Goal: Task Accomplishment & Management: Complete application form

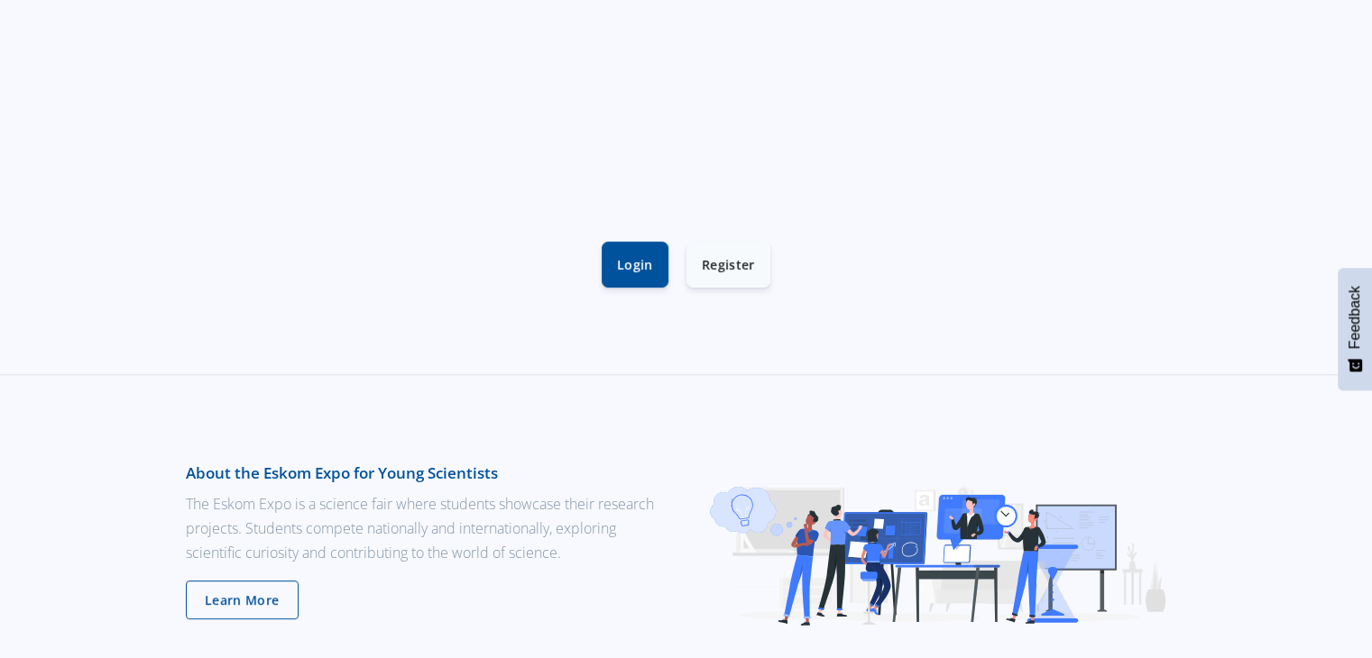
scroll to position [541, 0]
click at [622, 261] on link "Login" at bounding box center [635, 262] width 67 height 46
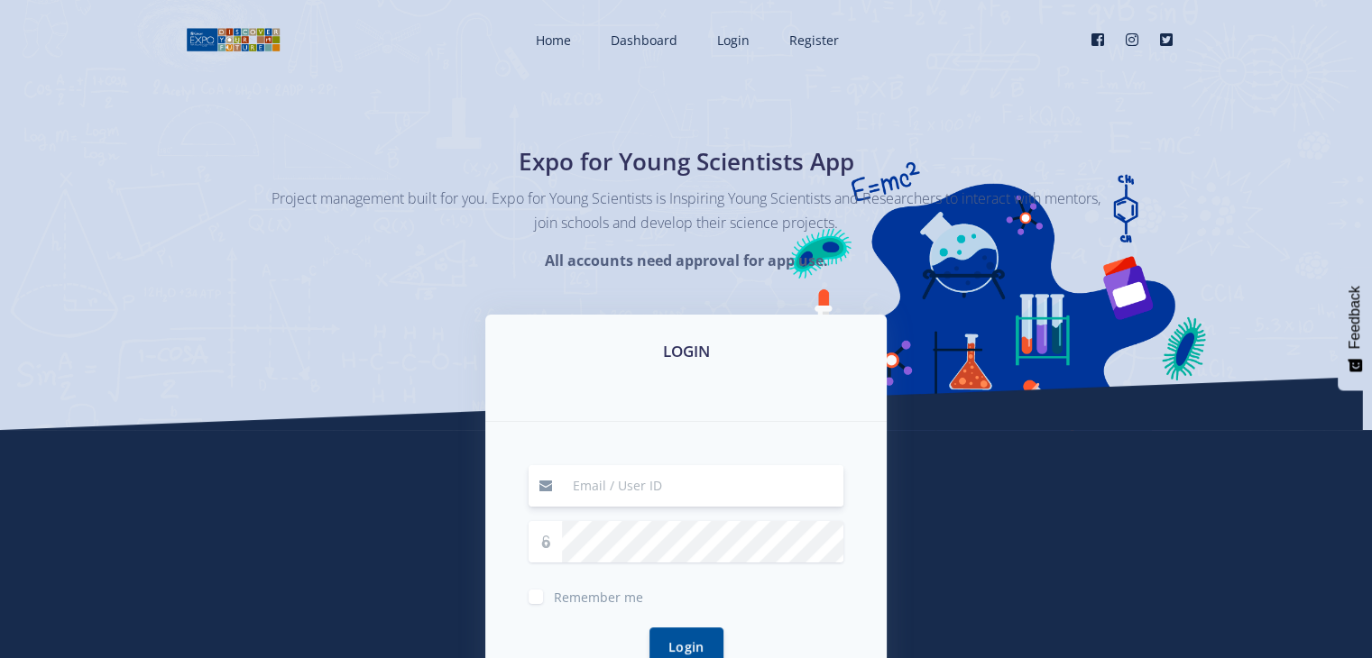
click at [971, 518] on div "LOGIN Remember me Login" at bounding box center [686, 547] width 1028 height 465
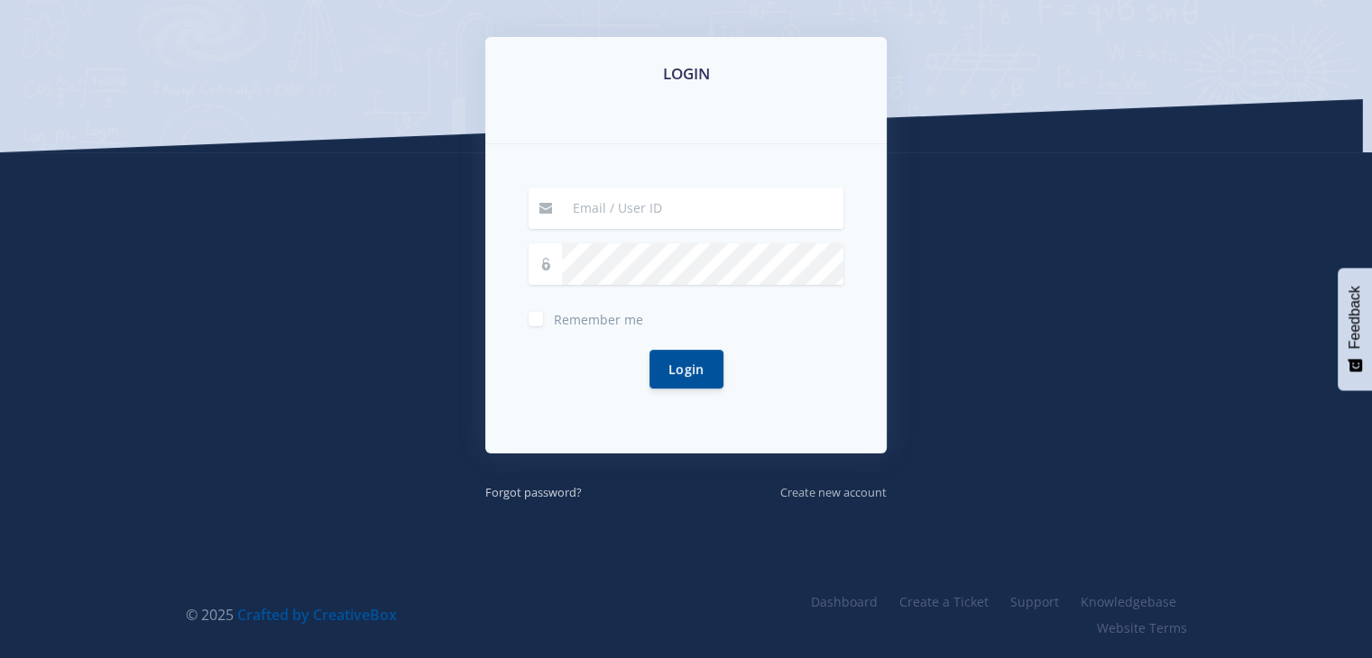
click at [820, 495] on small "Create new account" at bounding box center [833, 492] width 106 height 16
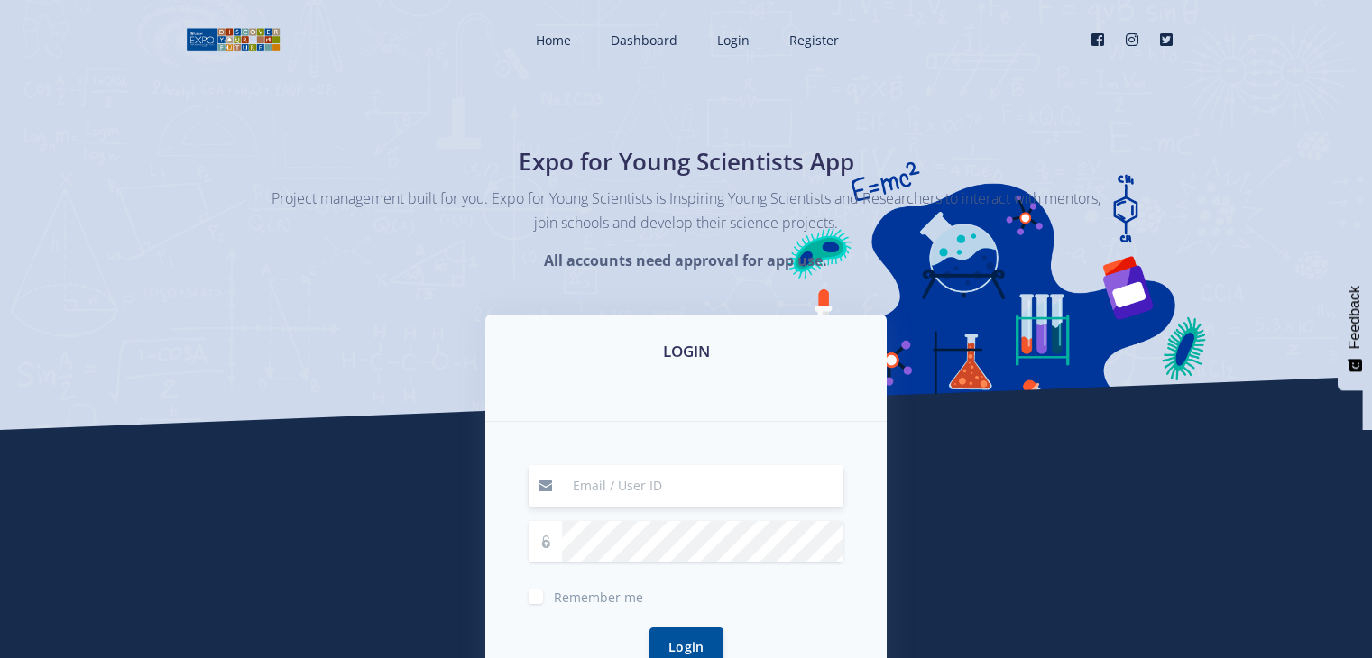
scroll to position [278, 0]
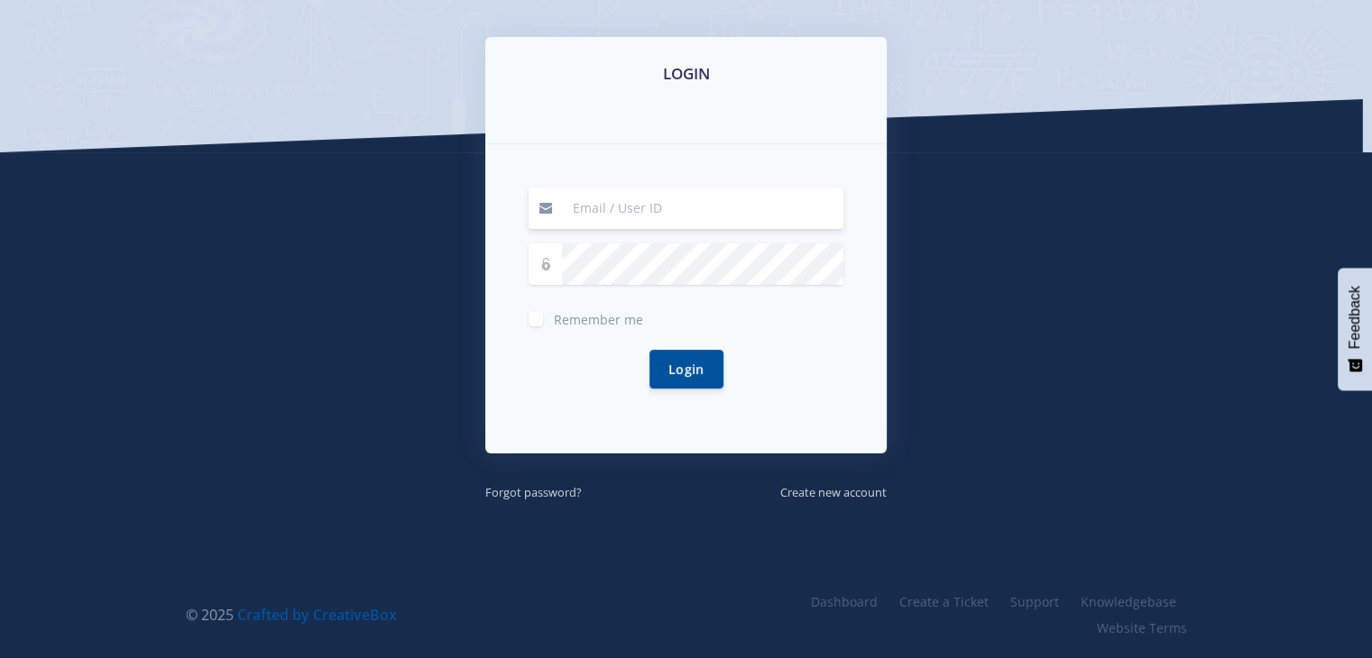
click at [621, 214] on input at bounding box center [702, 208] width 281 height 41
type input "malatjiangelar1@gmail.com"
click at [694, 382] on button "Login" at bounding box center [686, 368] width 74 height 39
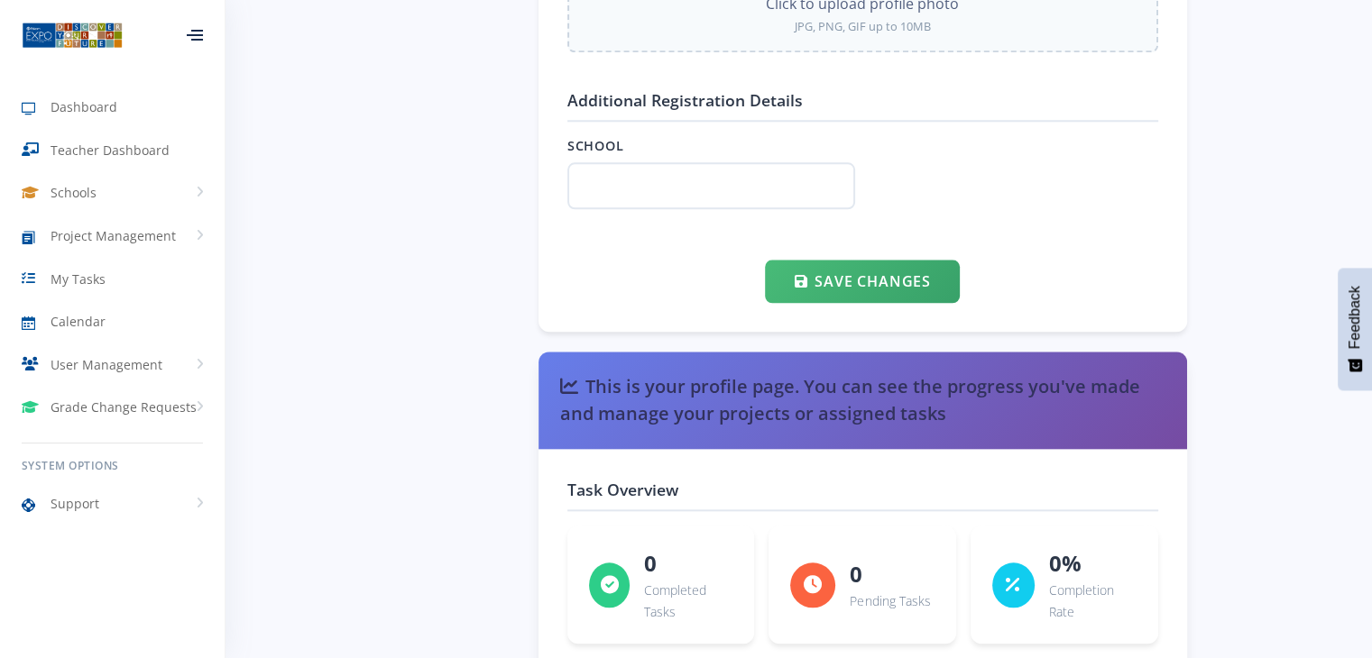
scroll to position [1873, 0]
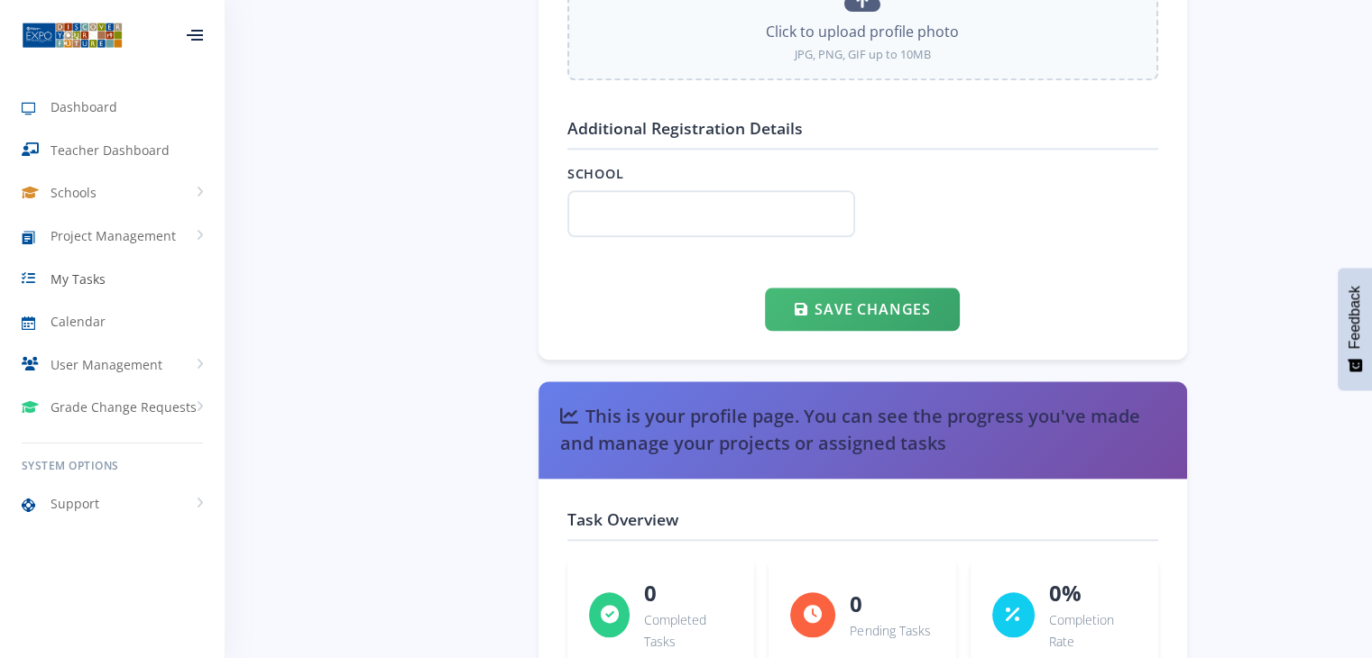
click at [69, 284] on span "My Tasks" at bounding box center [78, 279] width 55 height 19
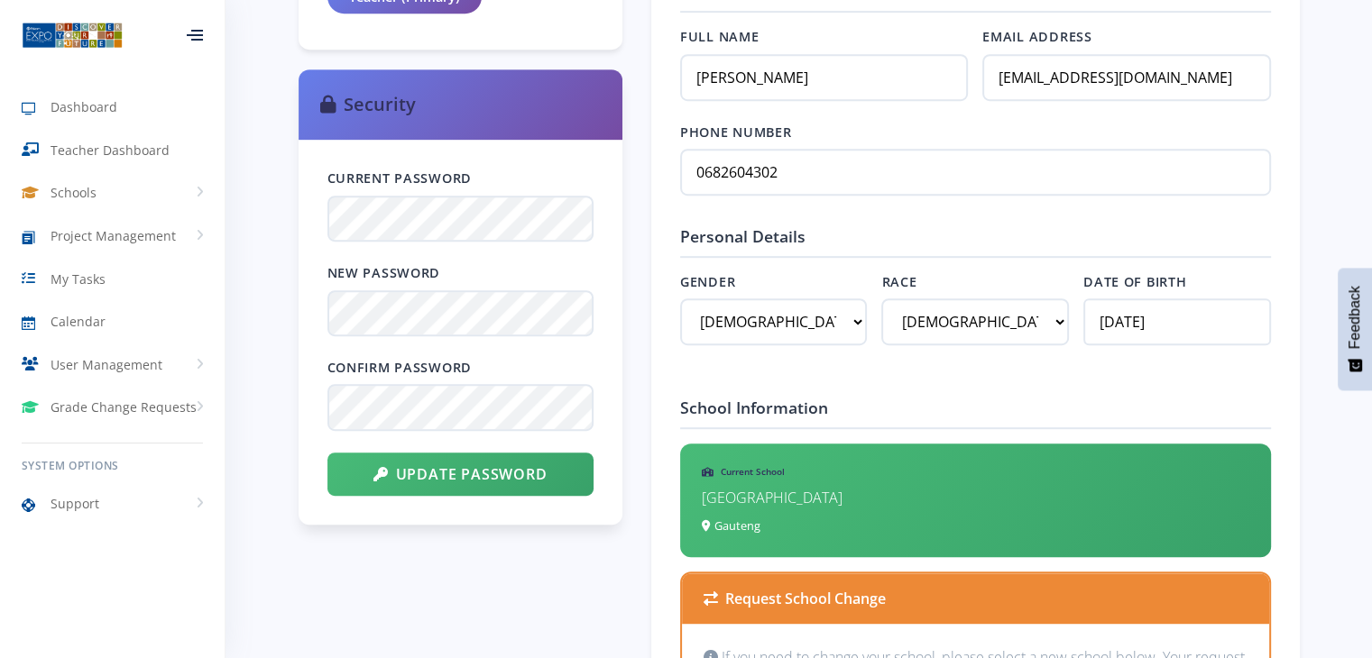
scroll to position [902, 0]
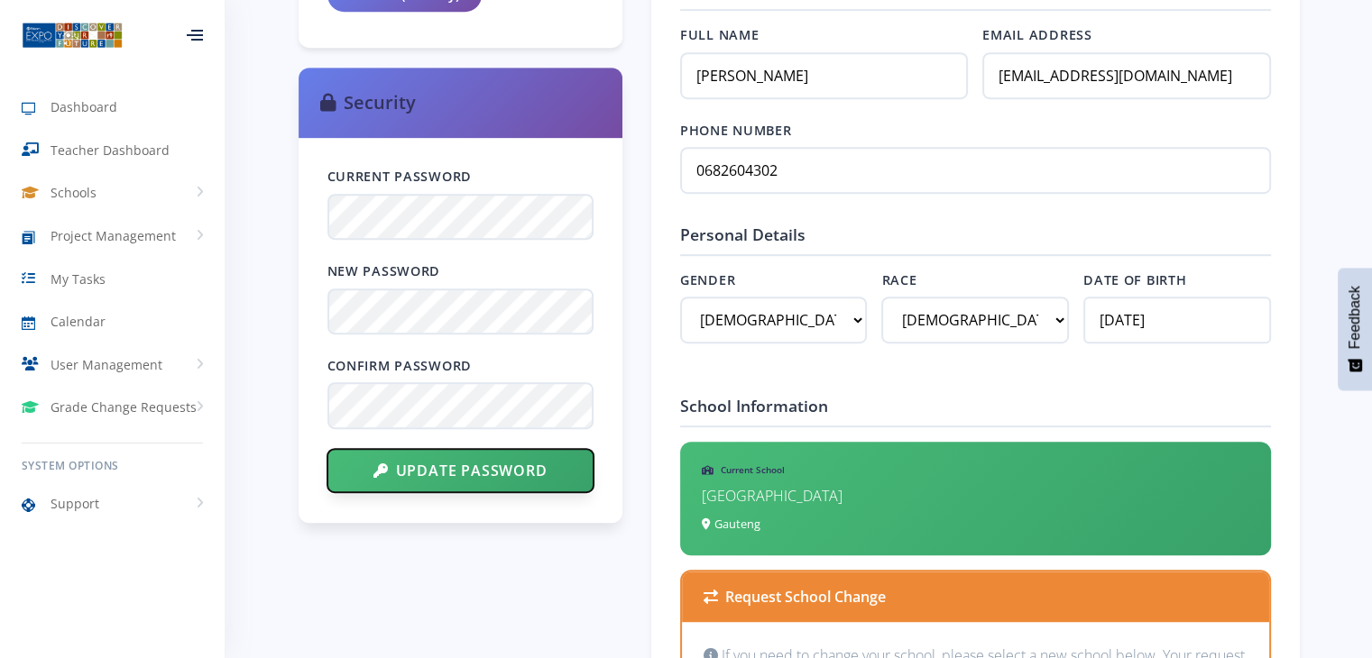
click at [455, 469] on button "Update Password" at bounding box center [460, 470] width 266 height 43
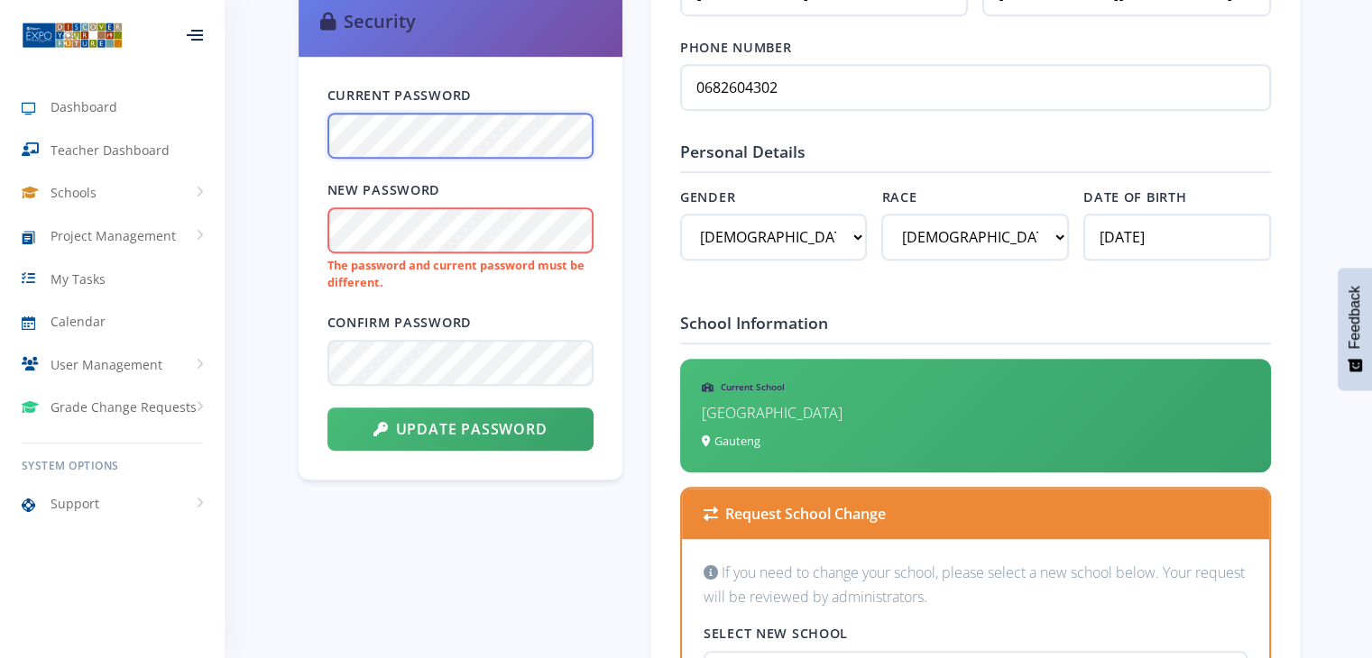
scroll to position [992, 0]
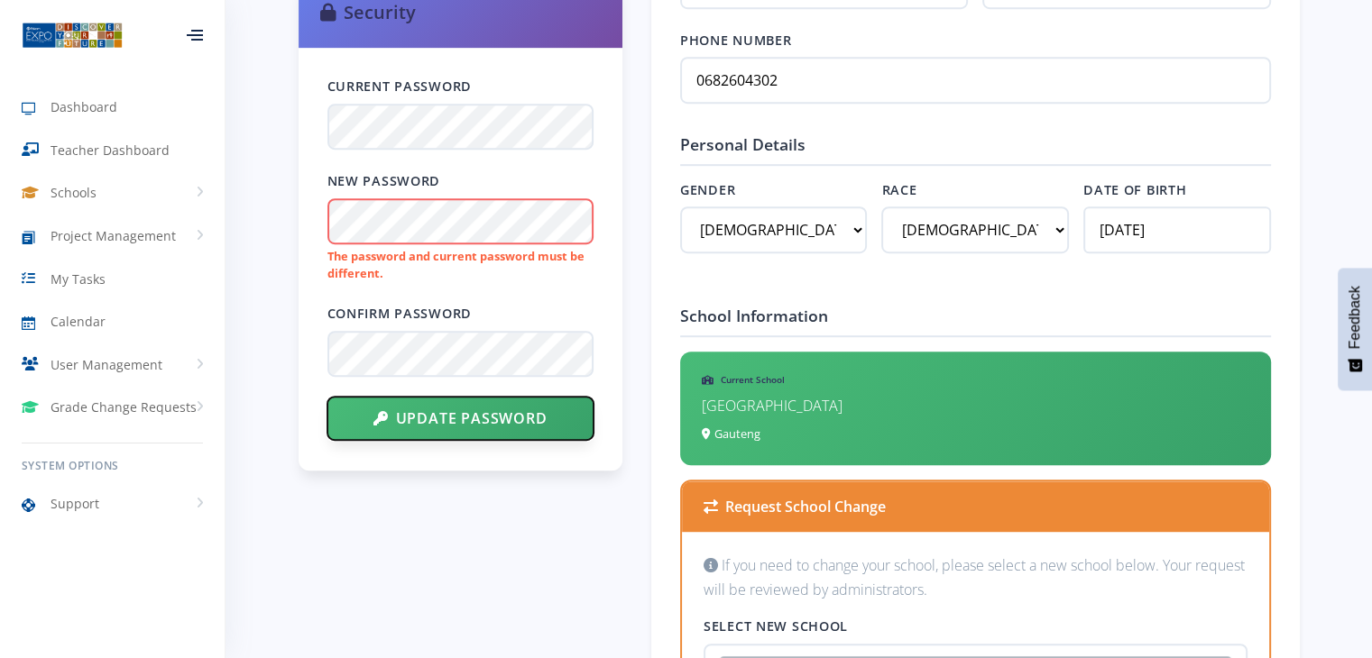
click at [434, 419] on button "Update Password" at bounding box center [460, 418] width 266 height 43
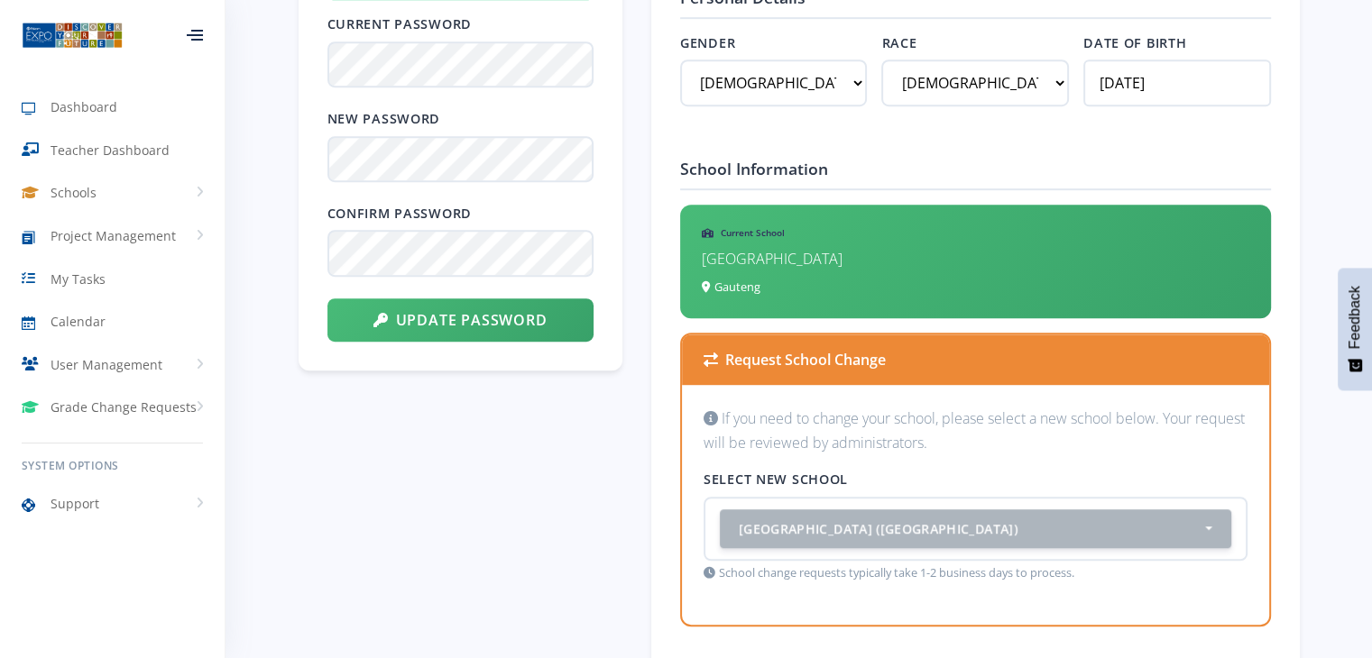
scroll to position [767, 0]
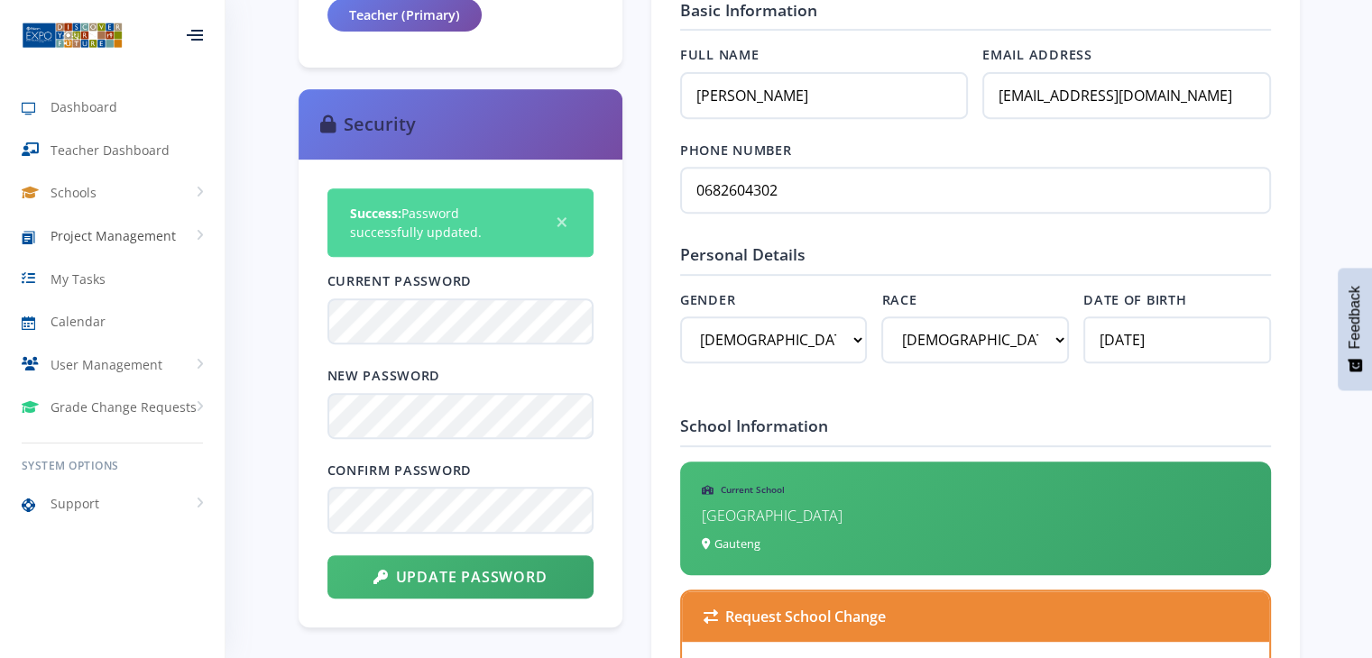
click at [93, 237] on span "Project Management" at bounding box center [113, 235] width 125 height 19
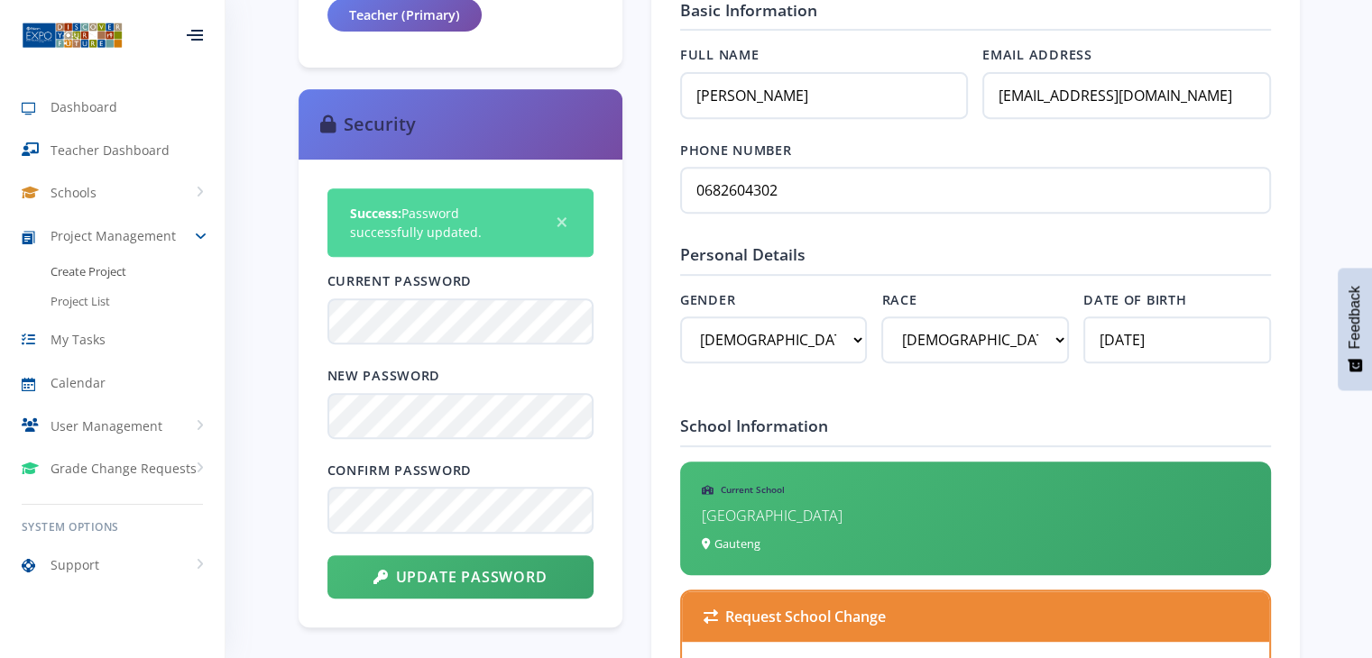
click at [100, 271] on span "Create Project" at bounding box center [89, 272] width 76 height 18
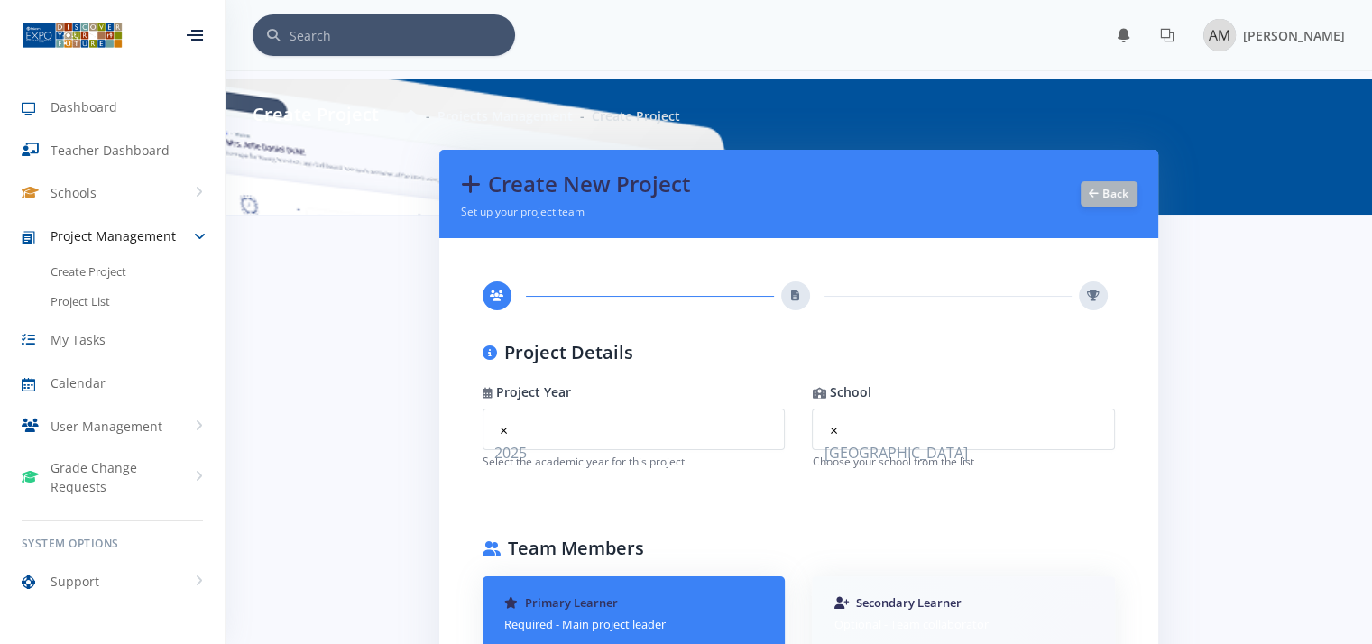
scroll to position [14, 14]
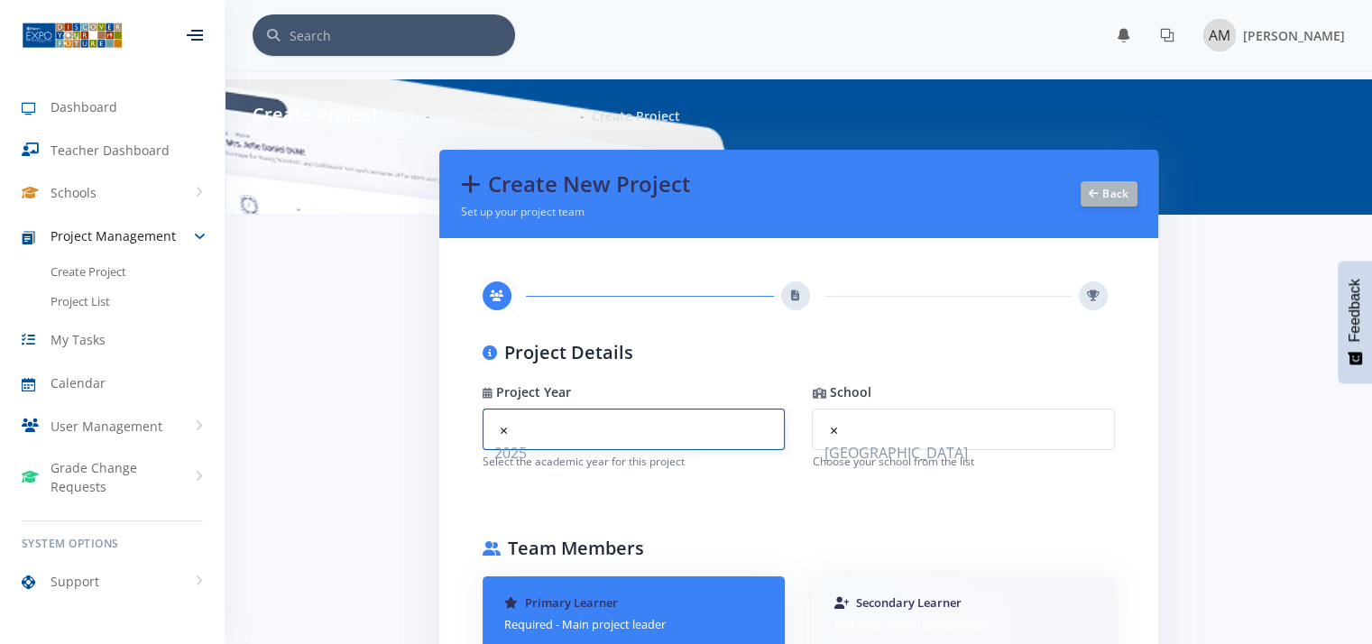
click at [622, 440] on span "× 2025" at bounding box center [633, 429] width 303 height 41
click at [519, 442] on span "2025" at bounding box center [634, 453] width 280 height 22
click at [506, 428] on span "×" at bounding box center [504, 430] width 8 height 20
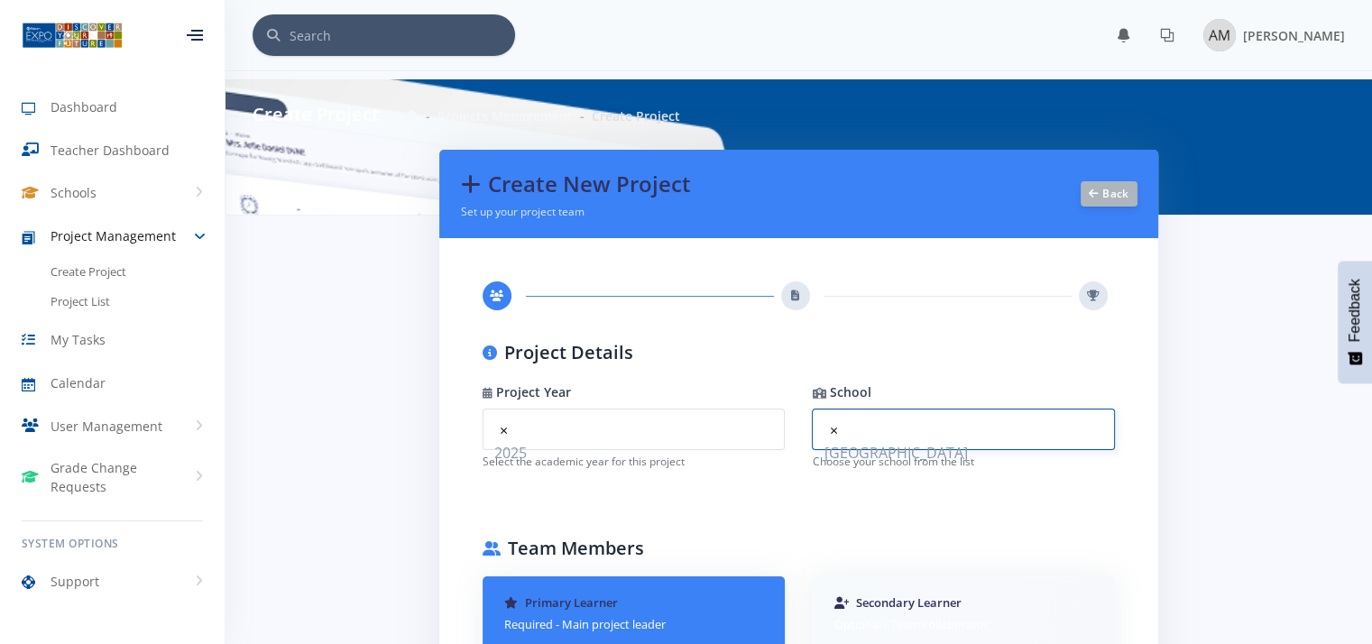
click at [853, 456] on span "[GEOGRAPHIC_DATA]" at bounding box center [963, 453] width 280 height 22
click at [853, 452] on span "[GEOGRAPHIC_DATA]" at bounding box center [963, 453] width 280 height 22
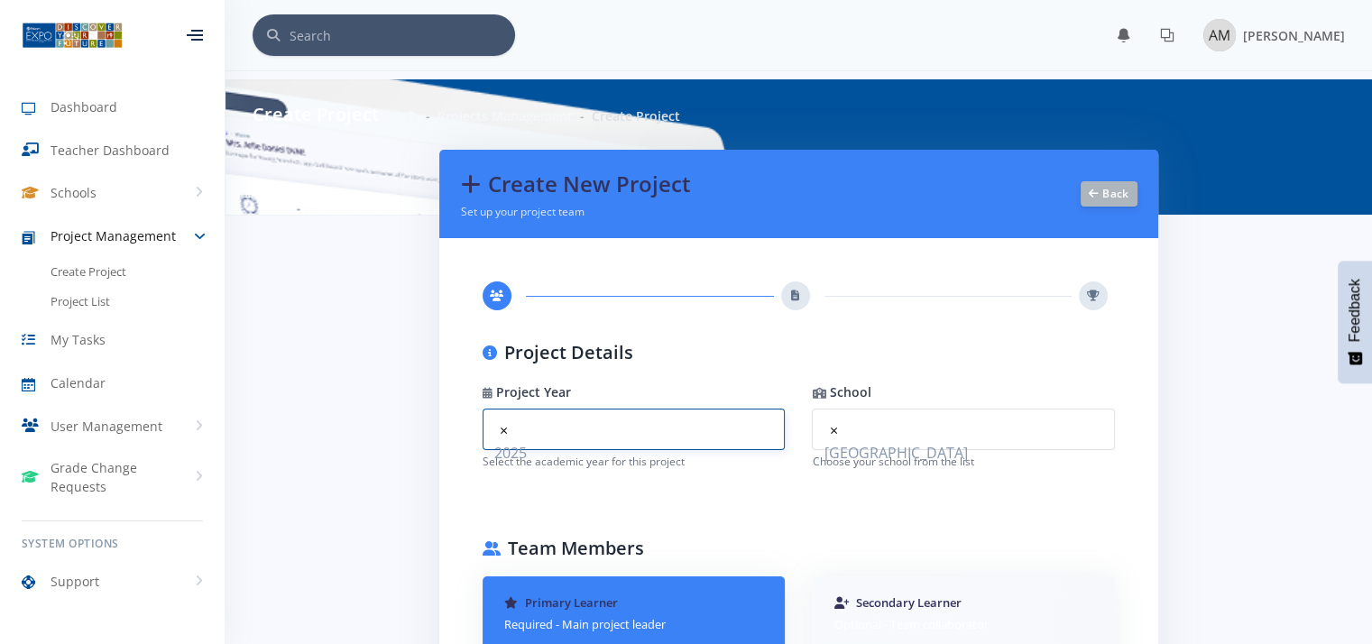
click at [624, 430] on span "× 2025" at bounding box center [633, 429] width 303 height 41
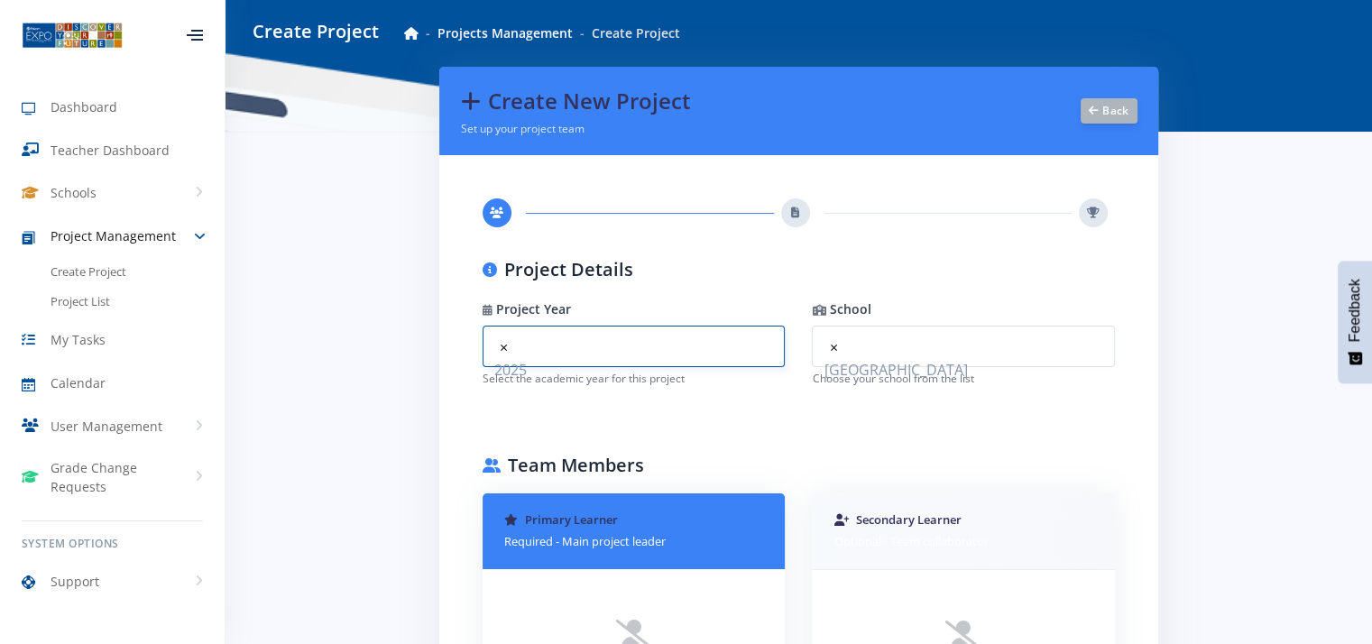
scroll to position [0, 0]
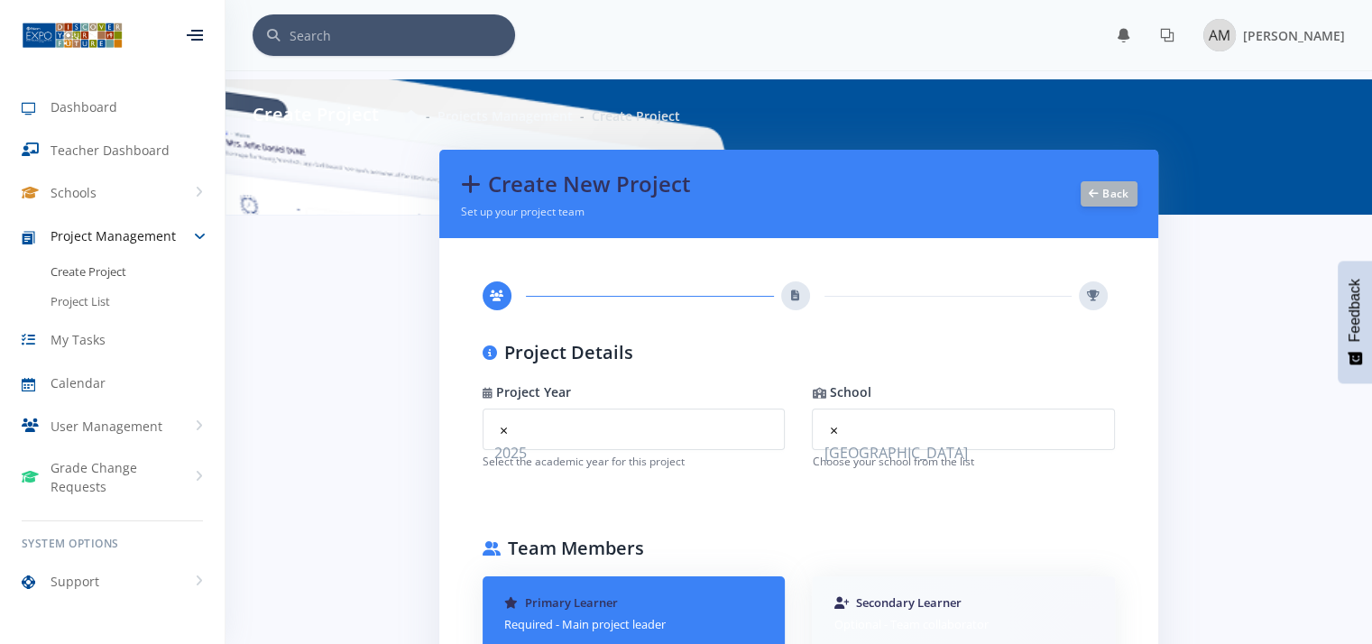
click at [87, 278] on span "Create Project" at bounding box center [89, 272] width 76 height 18
click at [1106, 195] on link "Back" at bounding box center [1108, 192] width 57 height 25
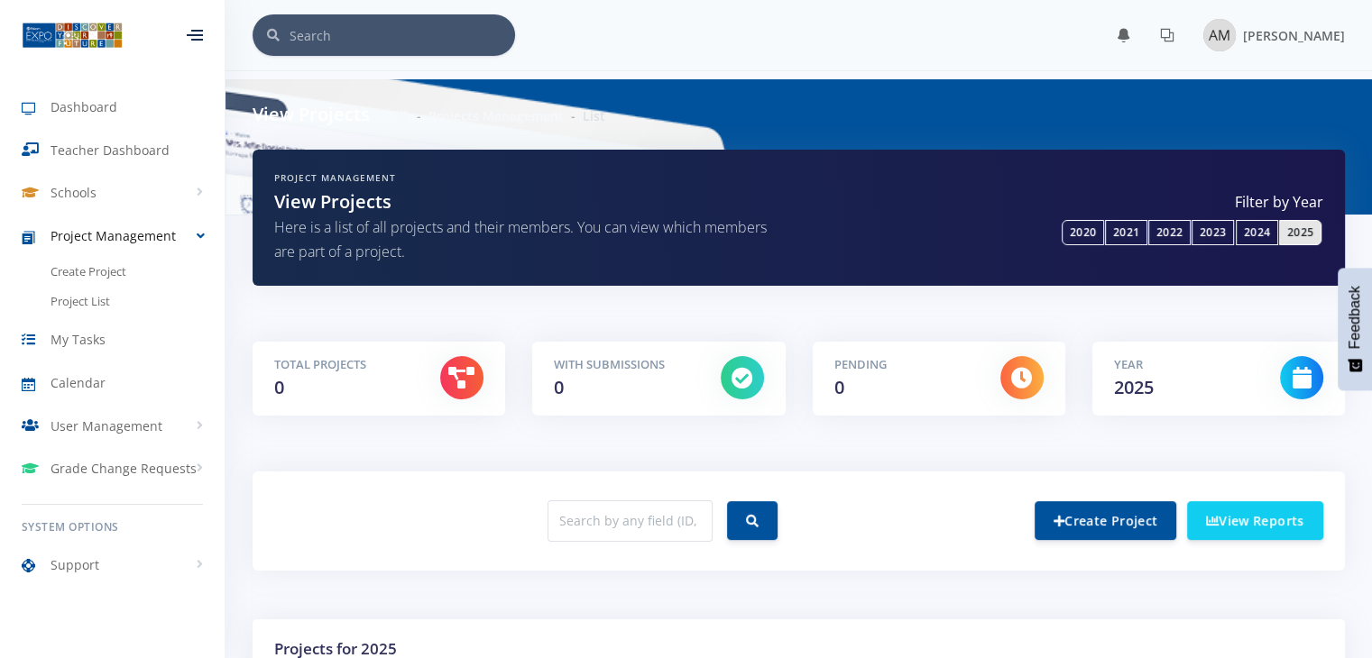
scroll to position [14, 14]
click at [126, 156] on span "Teacher Dashboard" at bounding box center [110, 150] width 119 height 19
